Goal: Transaction & Acquisition: Purchase product/service

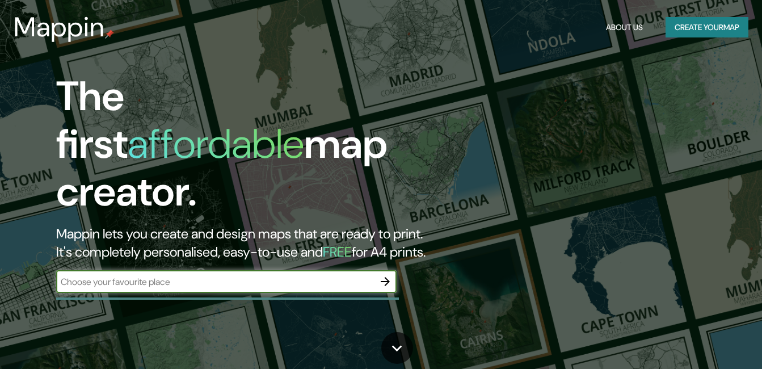
click at [207, 275] on input "text" at bounding box center [215, 281] width 318 height 13
type input "[GEOGRAPHIC_DATA]"
click at [389, 275] on icon "button" at bounding box center [386, 282] width 14 height 14
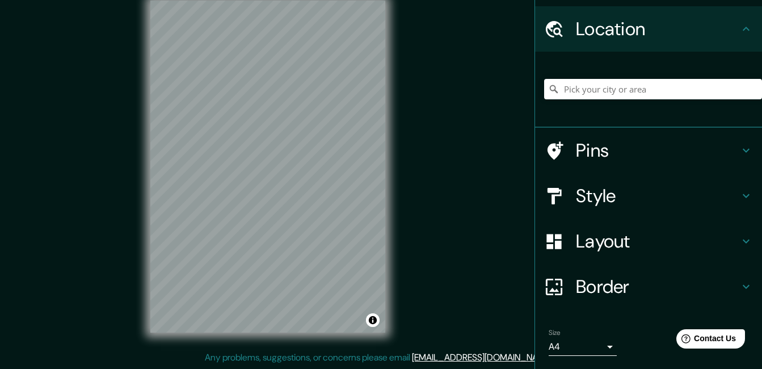
scroll to position [57, 0]
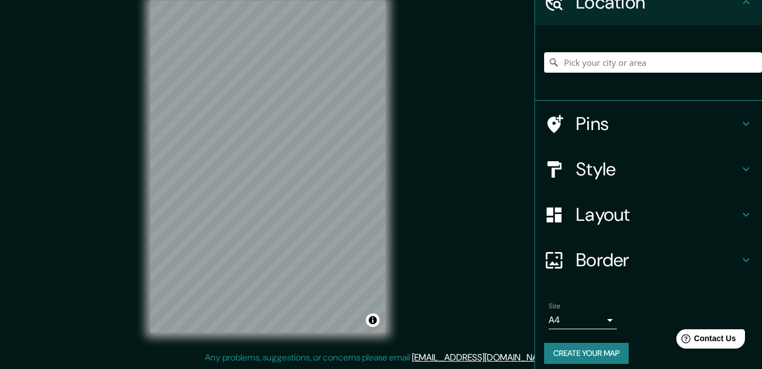
click at [636, 217] on h4 "Layout" at bounding box center [657, 214] width 163 height 23
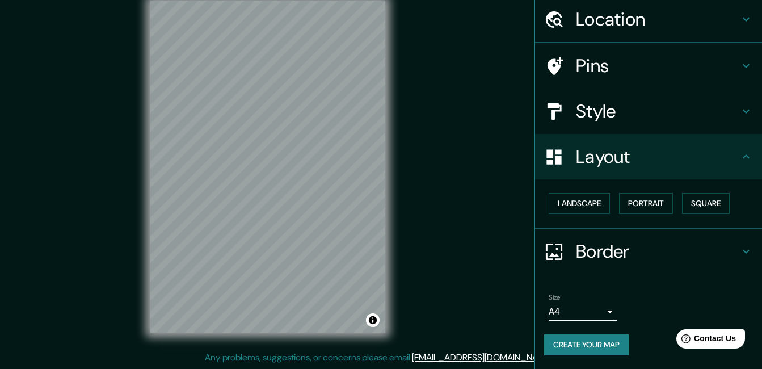
scroll to position [39, 0]
click at [593, 201] on button "Landscape" at bounding box center [579, 204] width 61 height 21
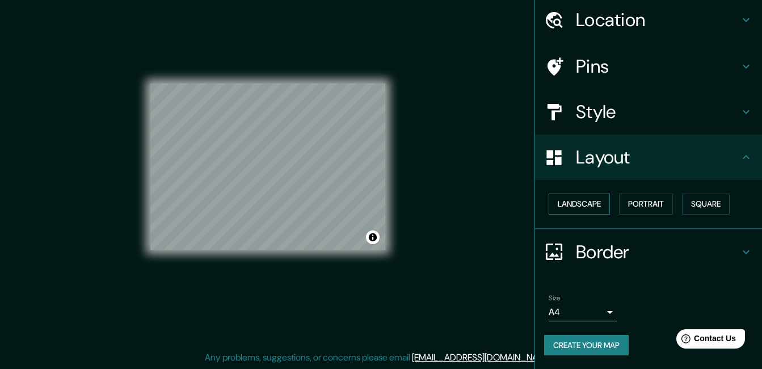
click at [593, 201] on button "Landscape" at bounding box center [579, 204] width 61 height 21
click at [593, 200] on button "Landscape" at bounding box center [579, 204] width 61 height 21
click at [692, 208] on button "Square" at bounding box center [706, 204] width 48 height 21
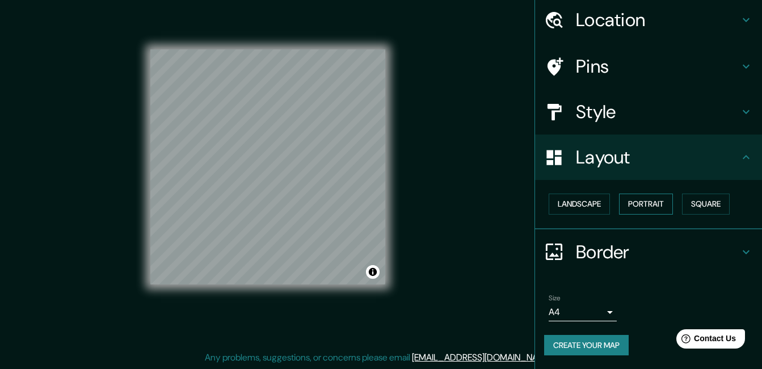
click at [640, 204] on button "Portrait" at bounding box center [646, 204] width 54 height 21
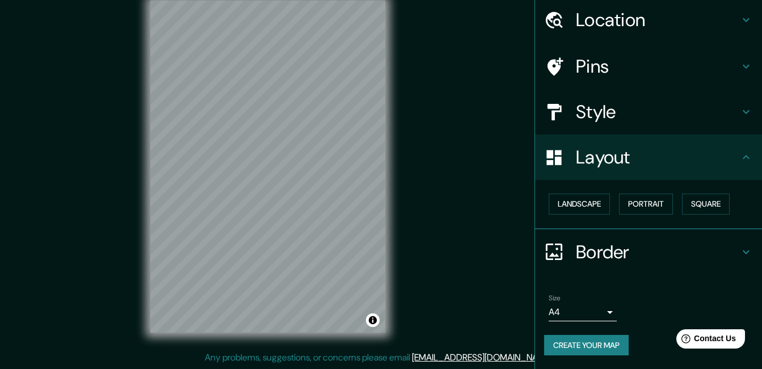
click at [590, 167] on h4 "Layout" at bounding box center [657, 157] width 163 height 23
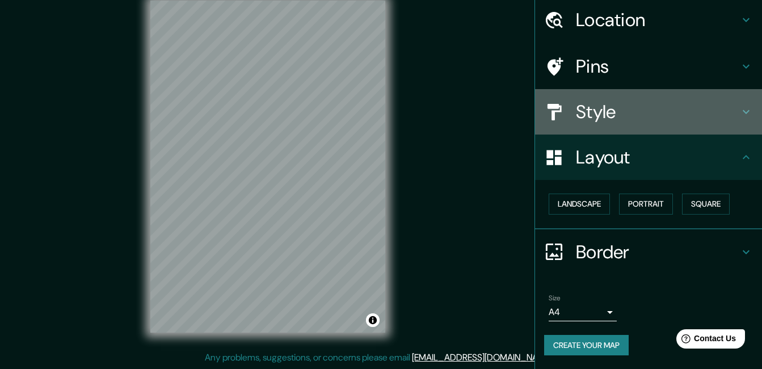
click at [623, 111] on h4 "Style" at bounding box center [657, 111] width 163 height 23
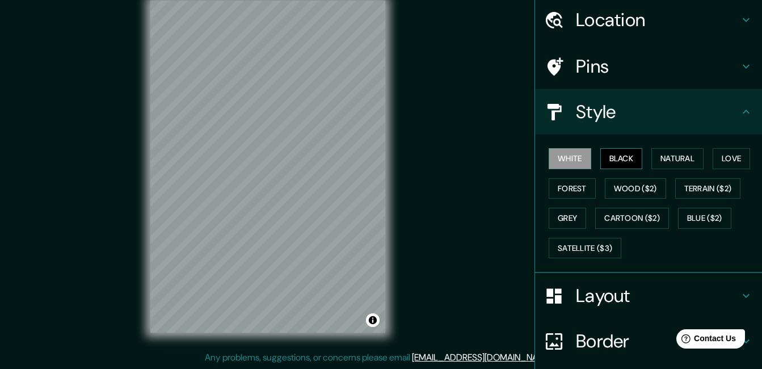
drag, startPoint x: 613, startPoint y: 163, endPoint x: 606, endPoint y: 163, distance: 6.8
click at [608, 163] on button "Black" at bounding box center [621, 158] width 43 height 21
click at [569, 156] on button "White" at bounding box center [570, 158] width 43 height 21
click at [676, 161] on button "Natural" at bounding box center [678, 158] width 52 height 21
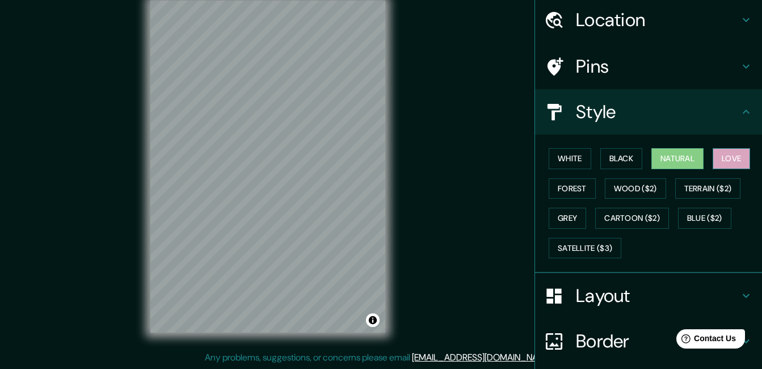
click at [732, 158] on button "Love" at bounding box center [731, 158] width 37 height 21
click at [560, 156] on button "White" at bounding box center [570, 158] width 43 height 21
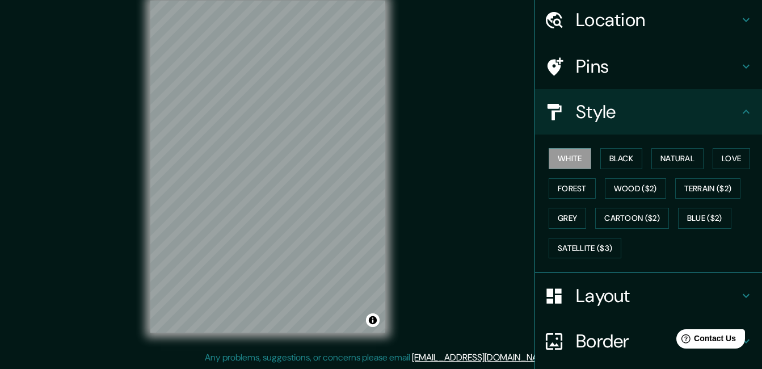
click at [639, 120] on h4 "Style" at bounding box center [657, 111] width 163 height 23
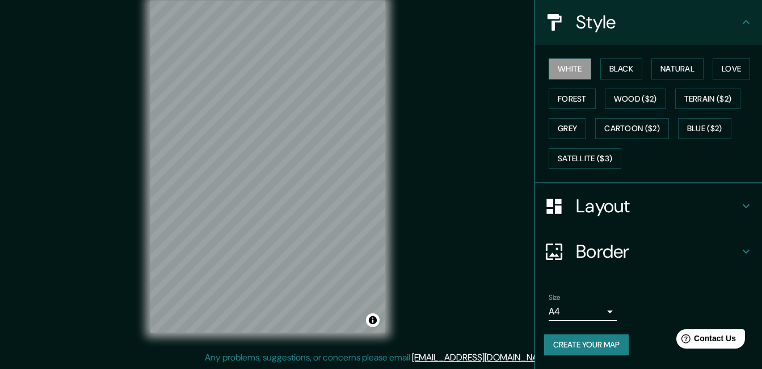
click at [595, 217] on h4 "Layout" at bounding box center [657, 206] width 163 height 23
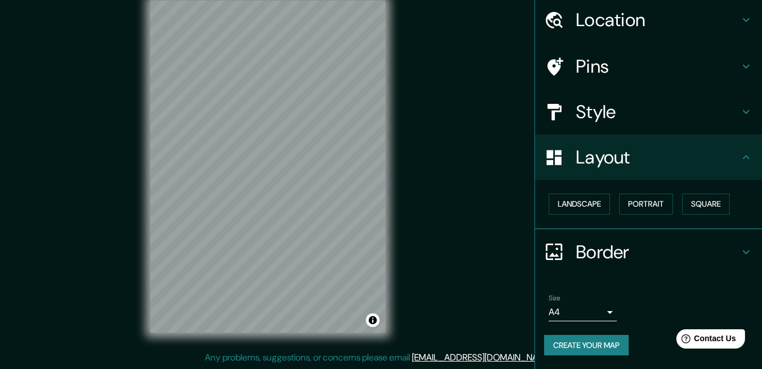
click at [616, 159] on h4 "Layout" at bounding box center [657, 157] width 163 height 23
click at [274, 158] on div at bounding box center [276, 162] width 9 height 9
